Goal: Transaction & Acquisition: Purchase product/service

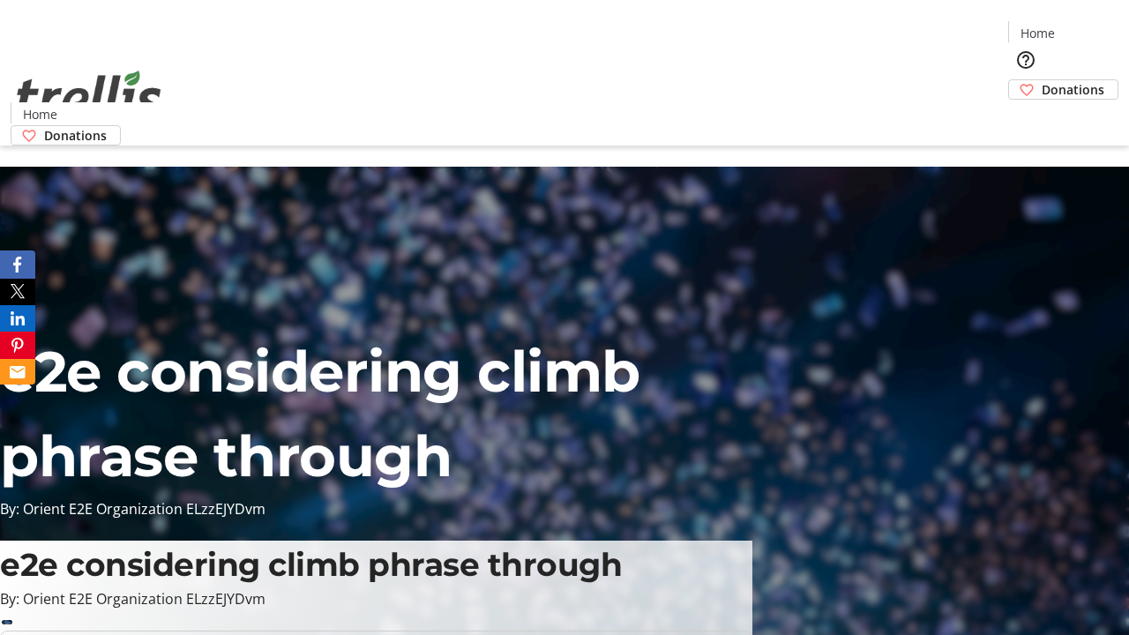
click at [1042, 80] on span "Donations" at bounding box center [1073, 89] width 63 height 19
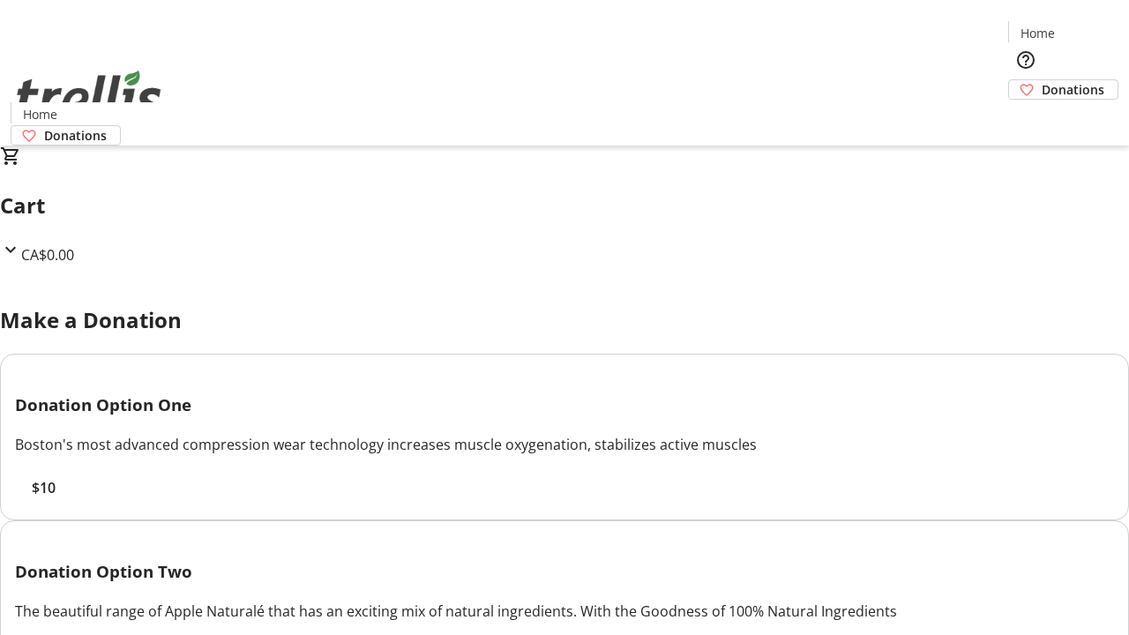
click at [56, 498] on span "$10" at bounding box center [44, 487] width 24 height 21
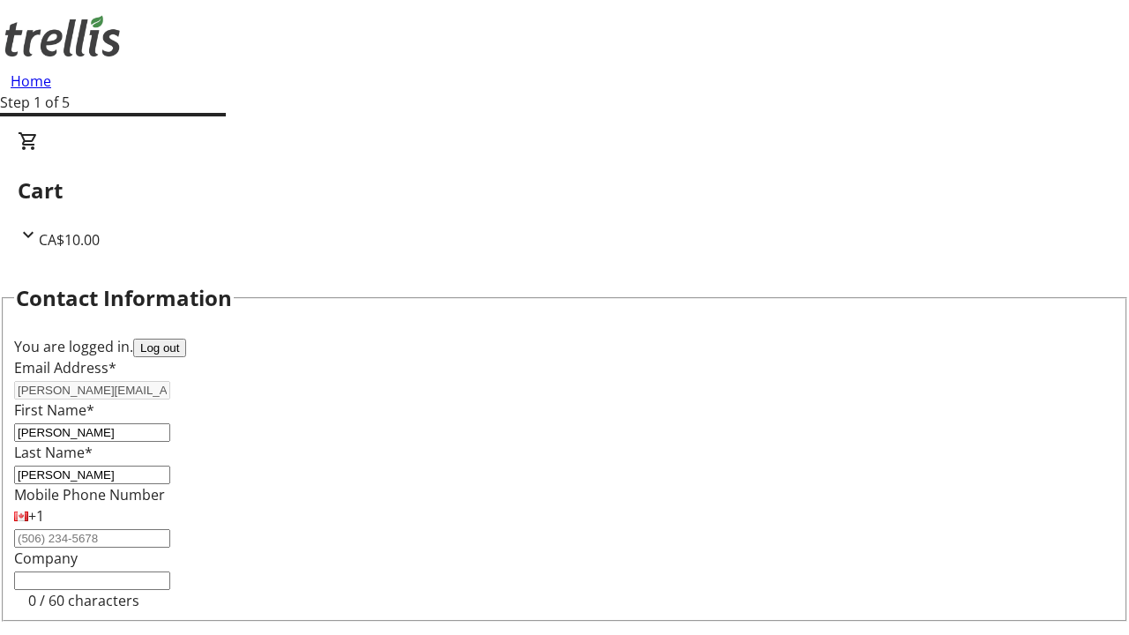
select select "CA"
type input "[STREET_ADDRESS][PERSON_NAME]"
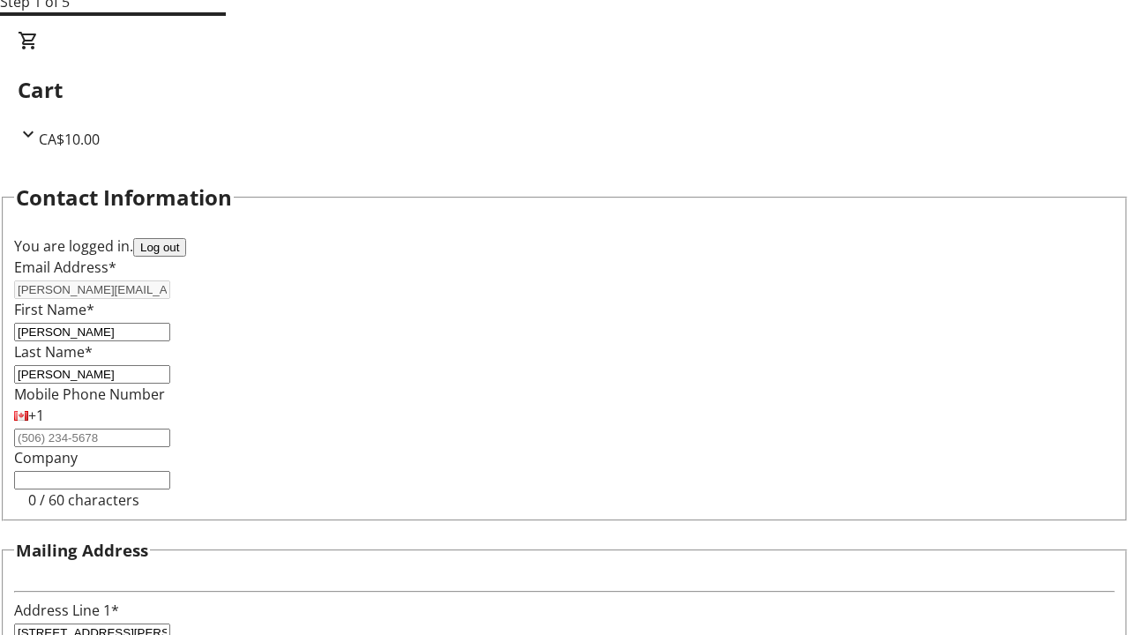
type input "Kelowna"
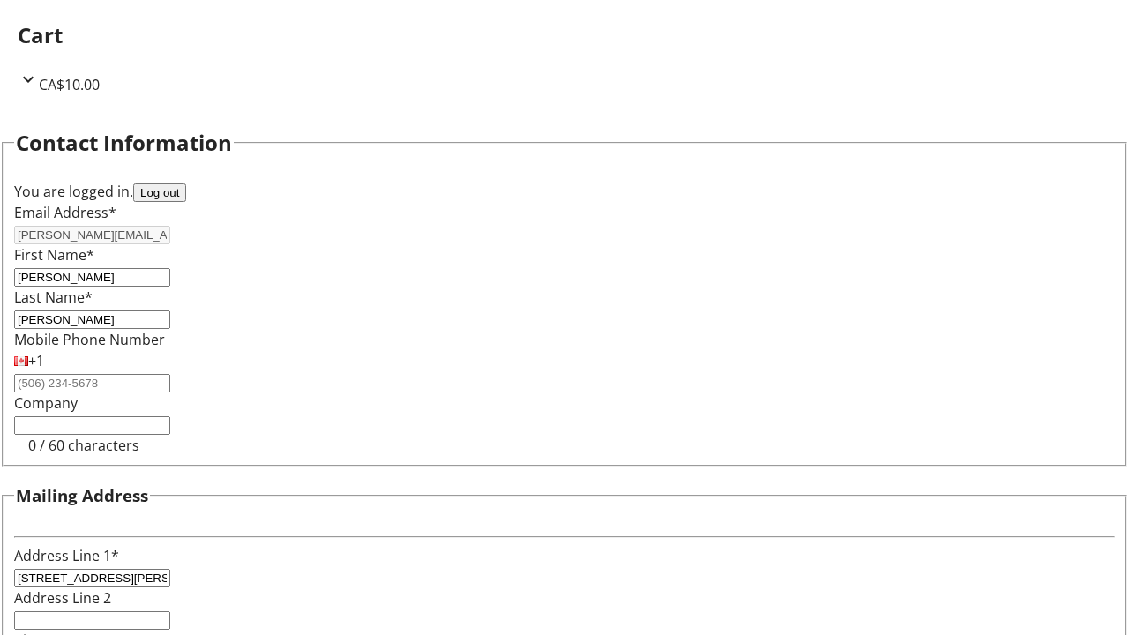
select select "BC"
type input "Kelowna"
type input "V1Y 0C2"
